Goal: Task Accomplishment & Management: Manage account settings

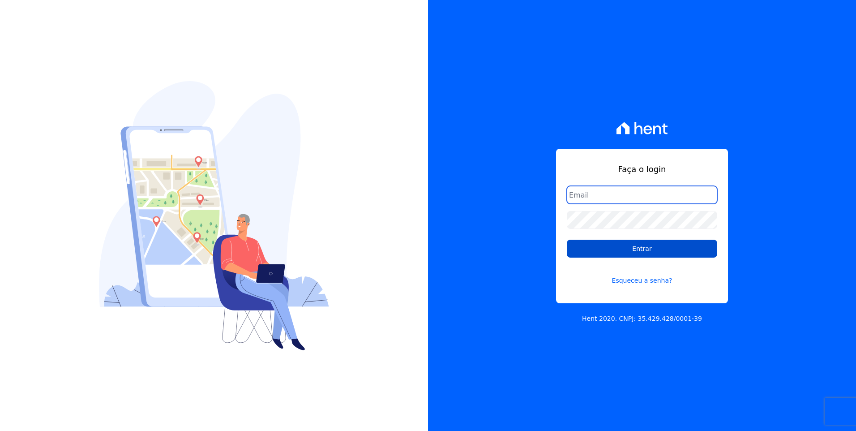
type input "[EMAIL_ADDRESS][DOMAIN_NAME]"
click at [683, 248] on input "Entrar" at bounding box center [642, 249] width 151 height 18
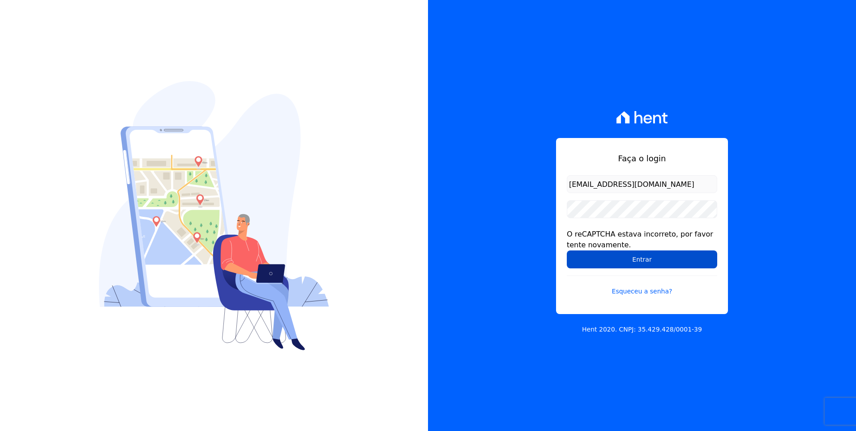
click at [677, 257] on input "Entrar" at bounding box center [642, 259] width 151 height 18
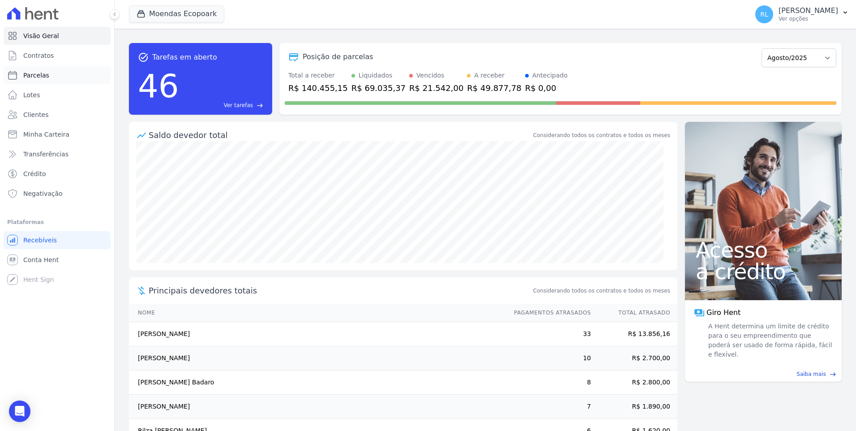
click at [41, 73] on span "Parcelas" at bounding box center [36, 75] width 26 height 9
select select
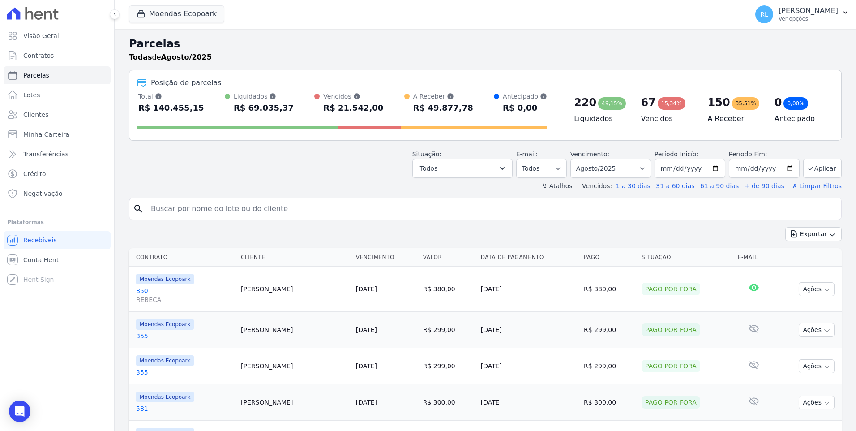
click at [166, 206] on input "search" at bounding box center [492, 209] width 692 height 18
type input "716"
select select
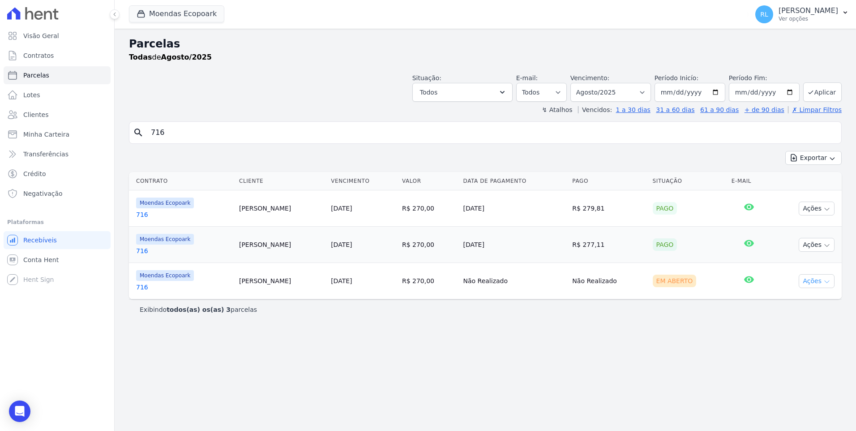
click at [814, 281] on button "Ações" at bounding box center [817, 281] width 36 height 14
click at [800, 304] on link "Ver boleto" at bounding box center [813, 301] width 86 height 17
click at [391, 359] on div "Parcelas Todas de Agosto/2025 Situação: Agendado Em Aberto Pago Processando Can…" at bounding box center [486, 230] width 742 height 402
drag, startPoint x: 177, startPoint y: 132, endPoint x: 43, endPoint y: 96, distance: 138.6
click at [43, 96] on div "Visão Geral Contratos Parcelas Lotes Clientes Minha Carteira Transferências Cré…" at bounding box center [428, 215] width 856 height 431
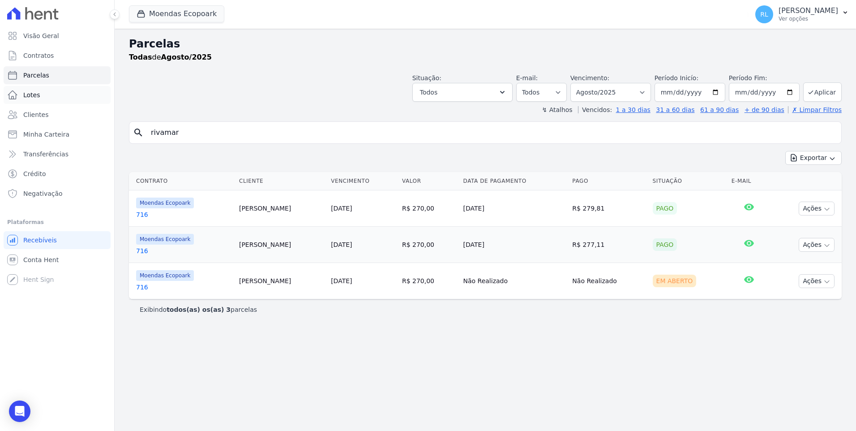
type input "rivamar"
select select
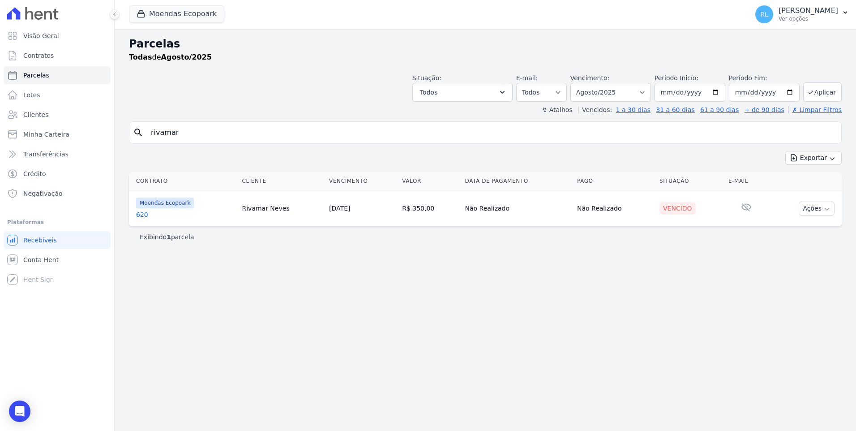
click at [146, 214] on link "620" at bounding box center [185, 214] width 99 height 9
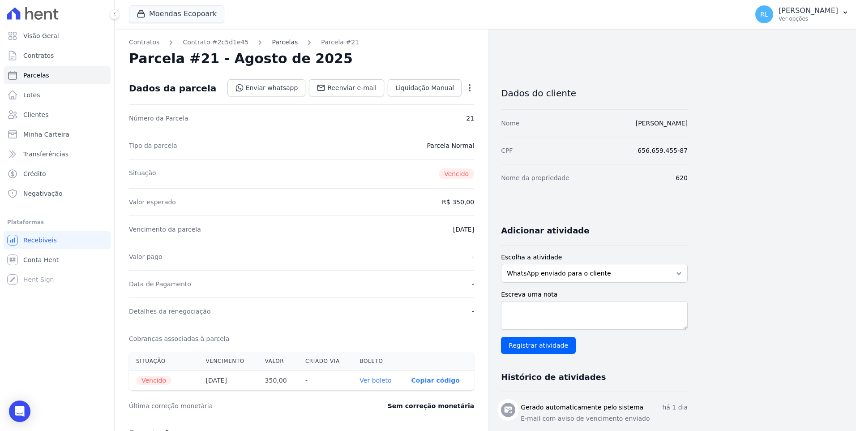
click at [272, 40] on link "Parcelas" at bounding box center [285, 42] width 26 height 9
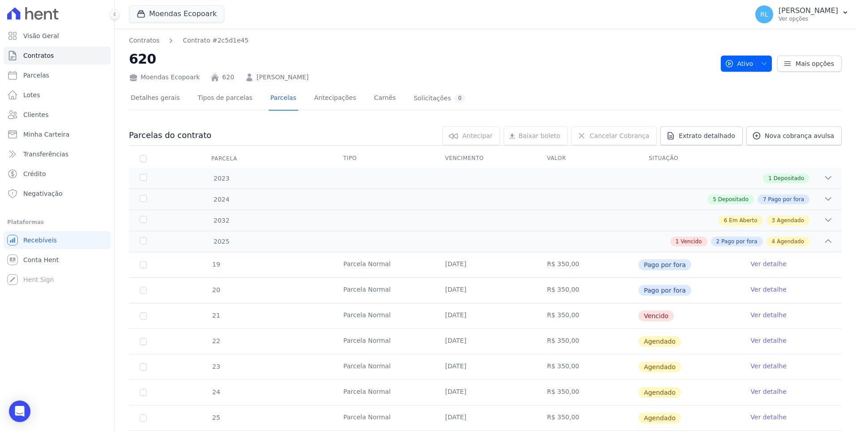
click at [761, 311] on link "Ver detalhe" at bounding box center [769, 314] width 36 height 9
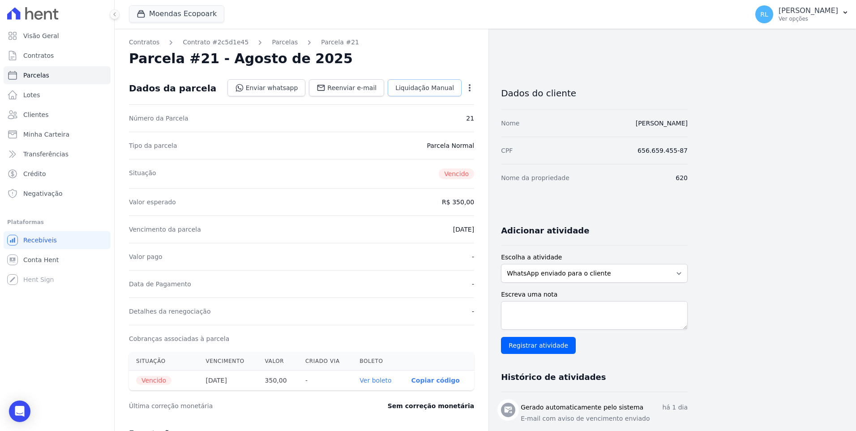
click at [420, 86] on span "Liquidação Manual" at bounding box center [425, 87] width 59 height 9
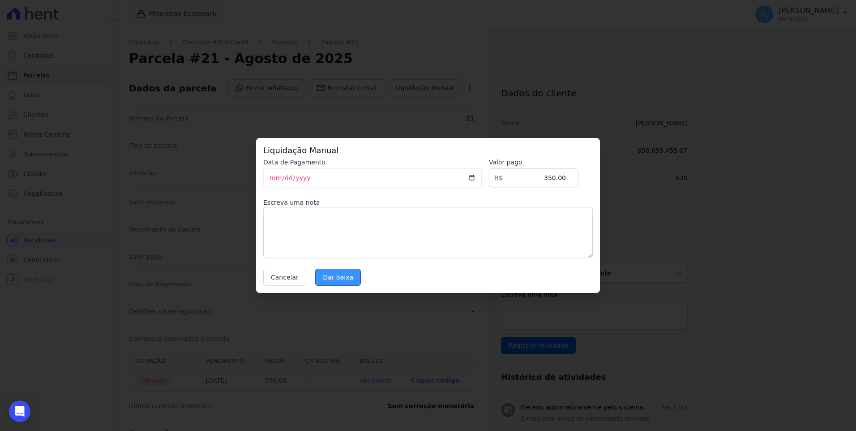
click at [321, 278] on input "Dar baixa" at bounding box center [338, 277] width 46 height 17
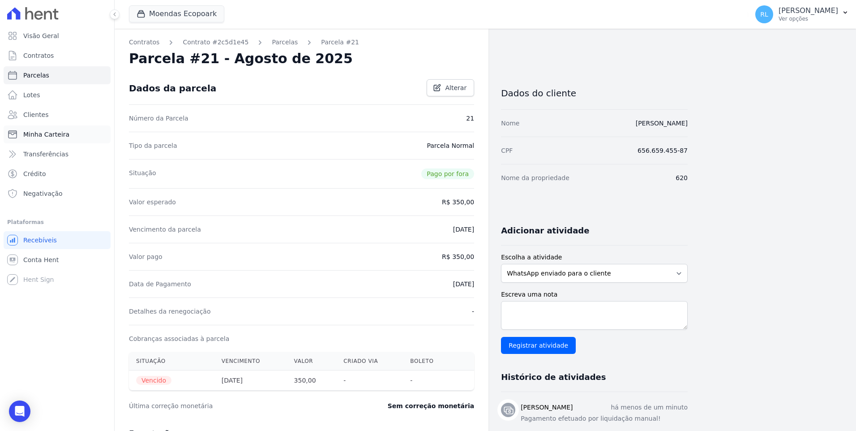
click at [59, 135] on span "Minha Carteira" at bounding box center [46, 134] width 46 height 9
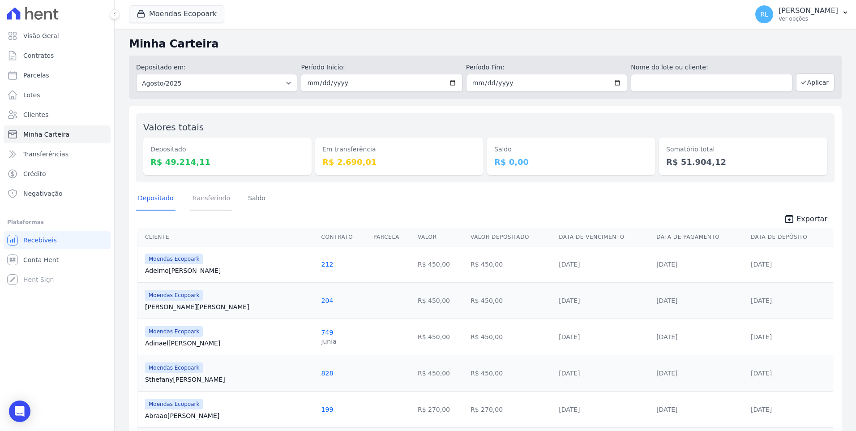
click at [206, 196] on link "Transferindo" at bounding box center [211, 198] width 43 height 23
